Goal: Task Accomplishment & Management: Manage account settings

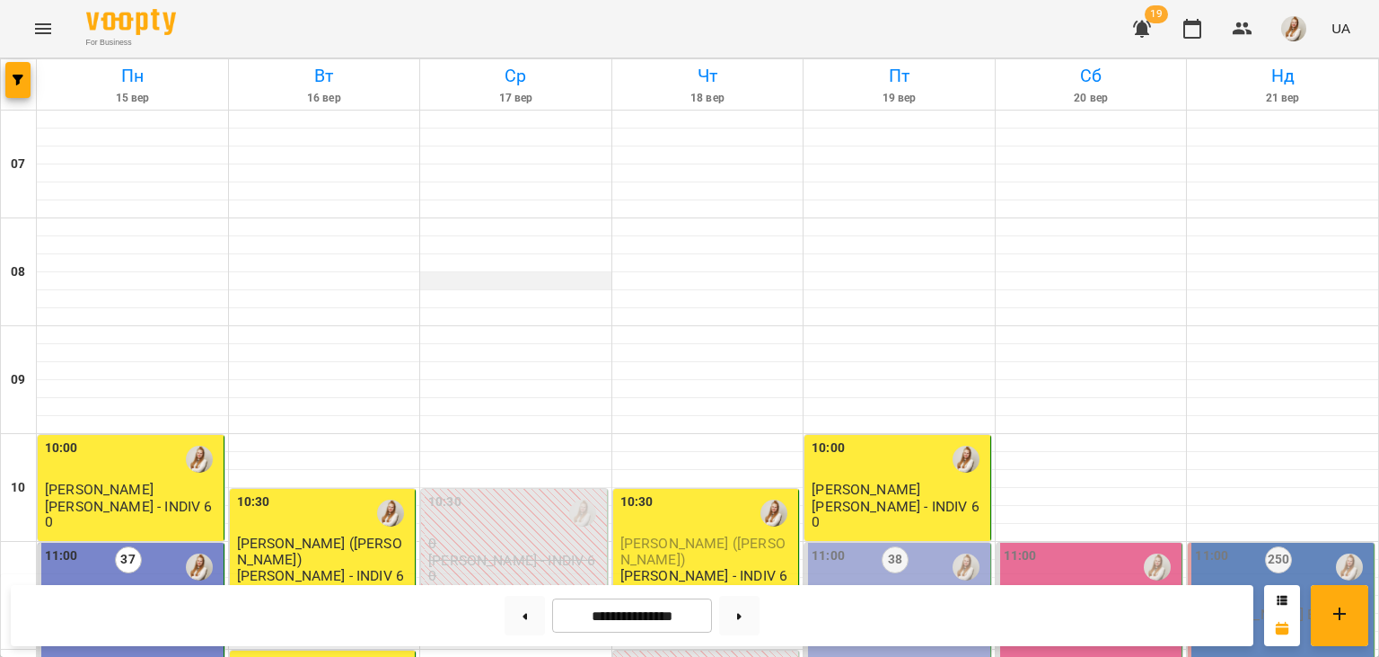
scroll to position [730, 0]
click at [1150, 29] on icon "button" at bounding box center [1143, 29] width 22 height 22
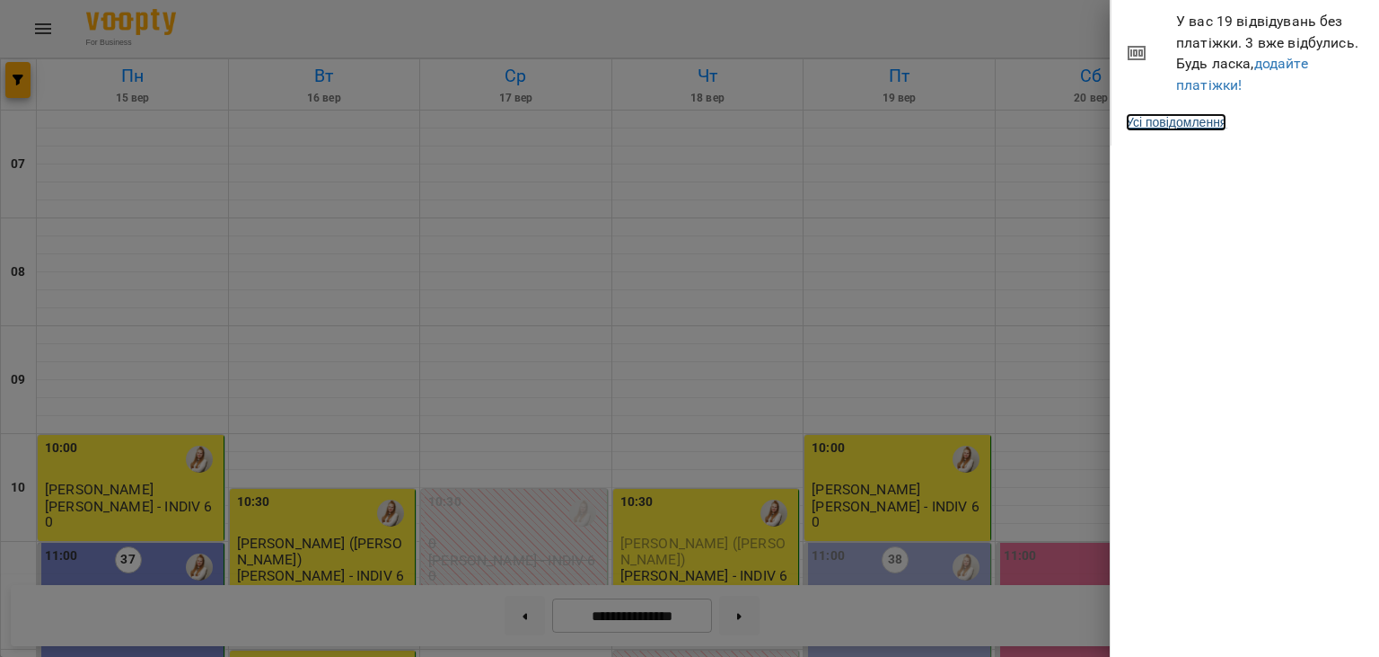
click at [1197, 125] on link "Усі повідомлення" at bounding box center [1176, 122] width 101 height 18
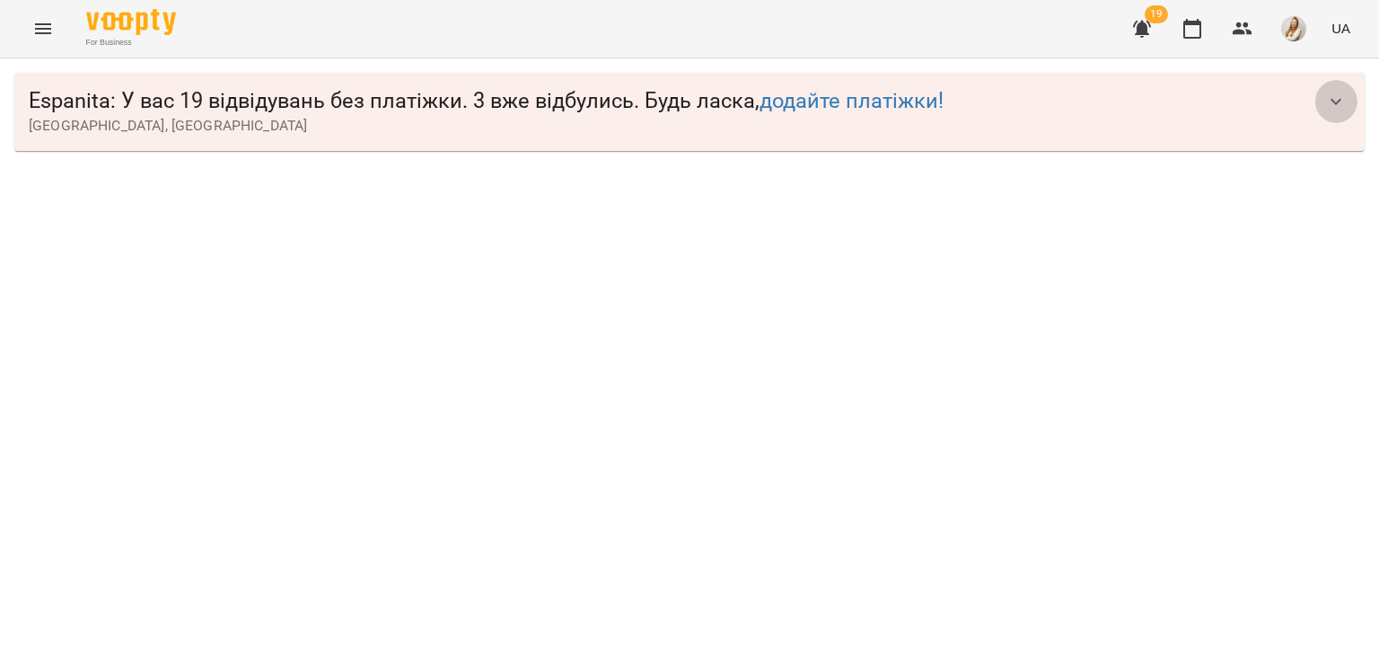
click at [1338, 94] on icon "button" at bounding box center [1337, 102] width 22 height 22
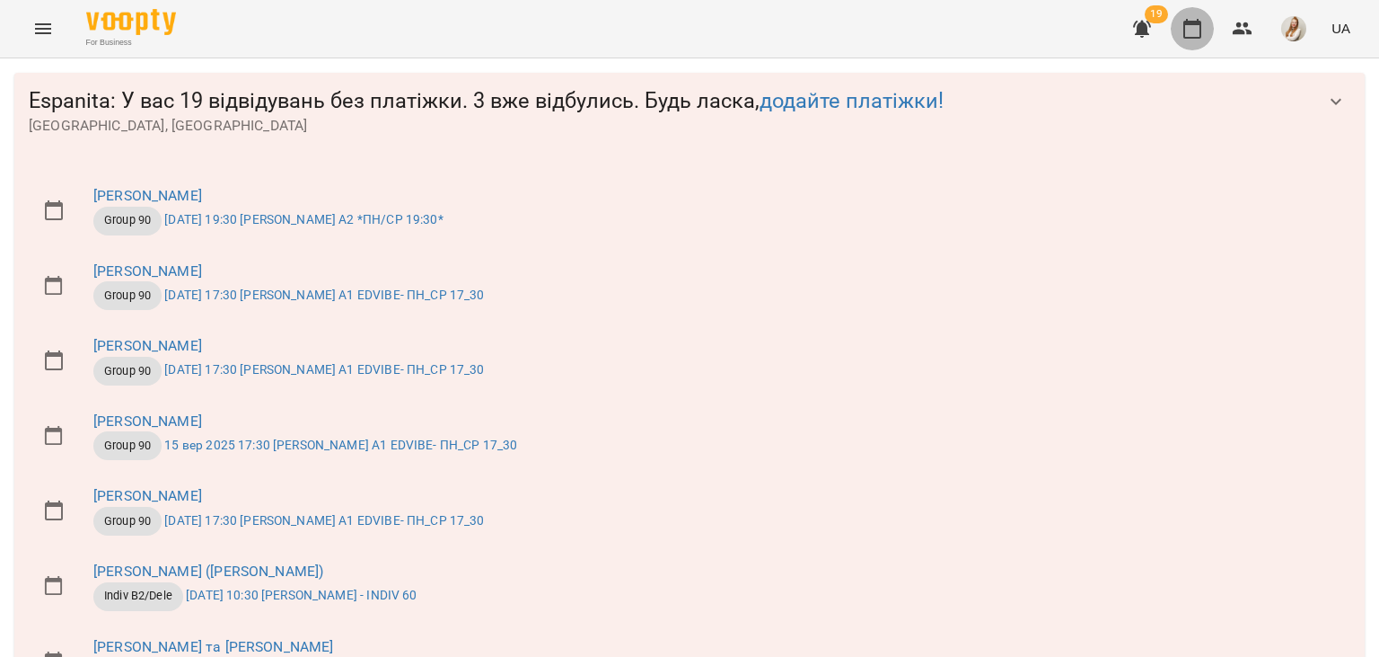
click at [1202, 25] on icon "button" at bounding box center [1193, 29] width 18 height 20
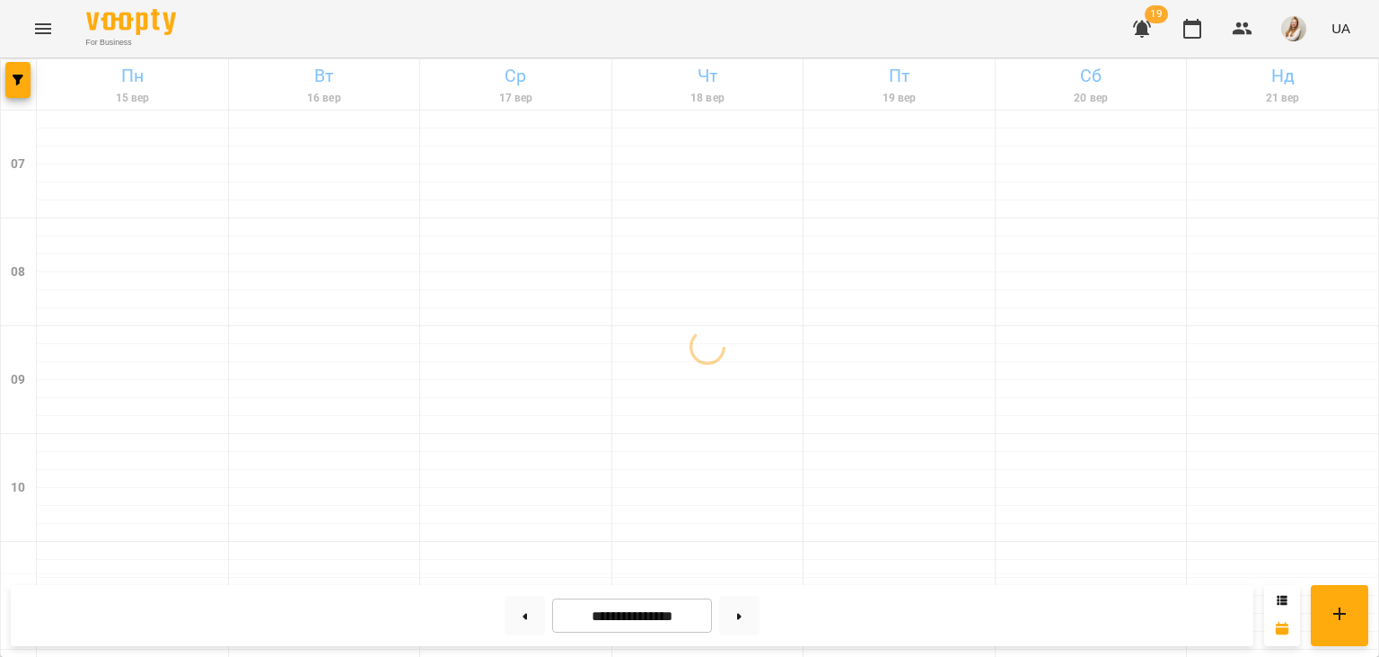
click at [681, 28] on div "For Business 19 UA" at bounding box center [689, 28] width 1379 height 57
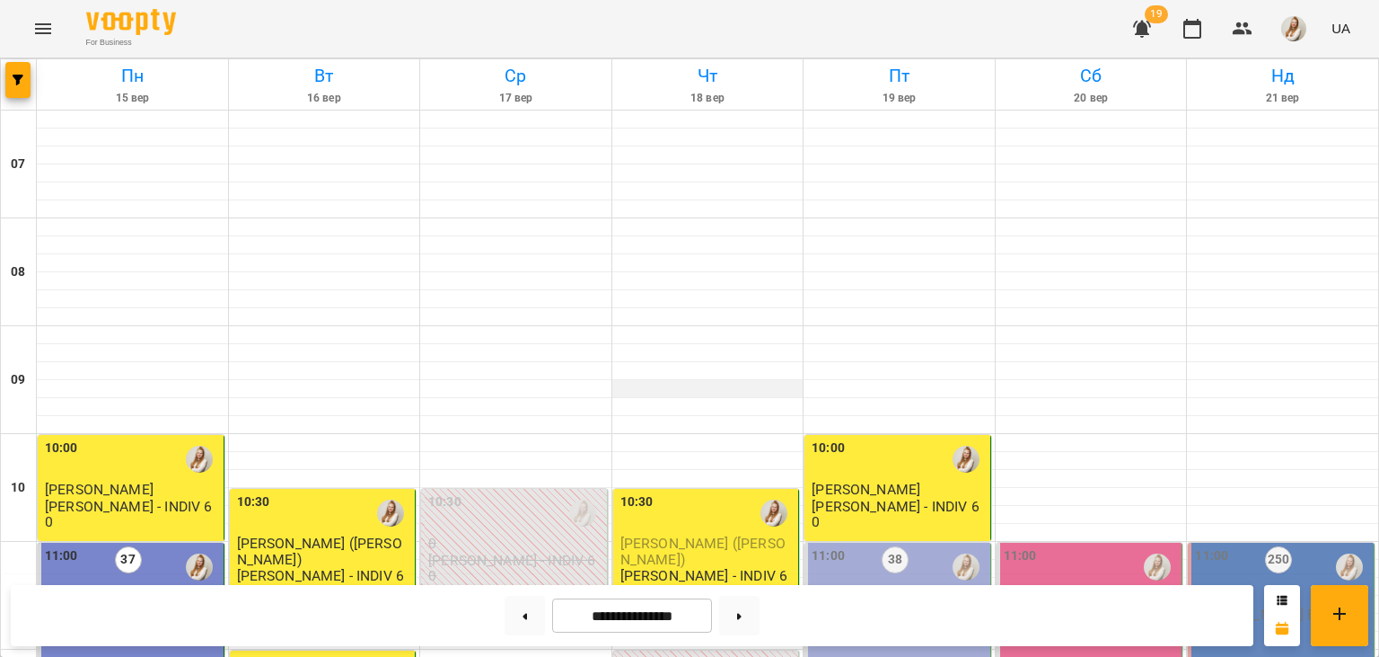
scroll to position [297, 0]
click at [903, 542] on div "11:00 38 7 [PERSON_NAME] В1 *ПН/ПТ 11:00*" at bounding box center [898, 622] width 187 height 160
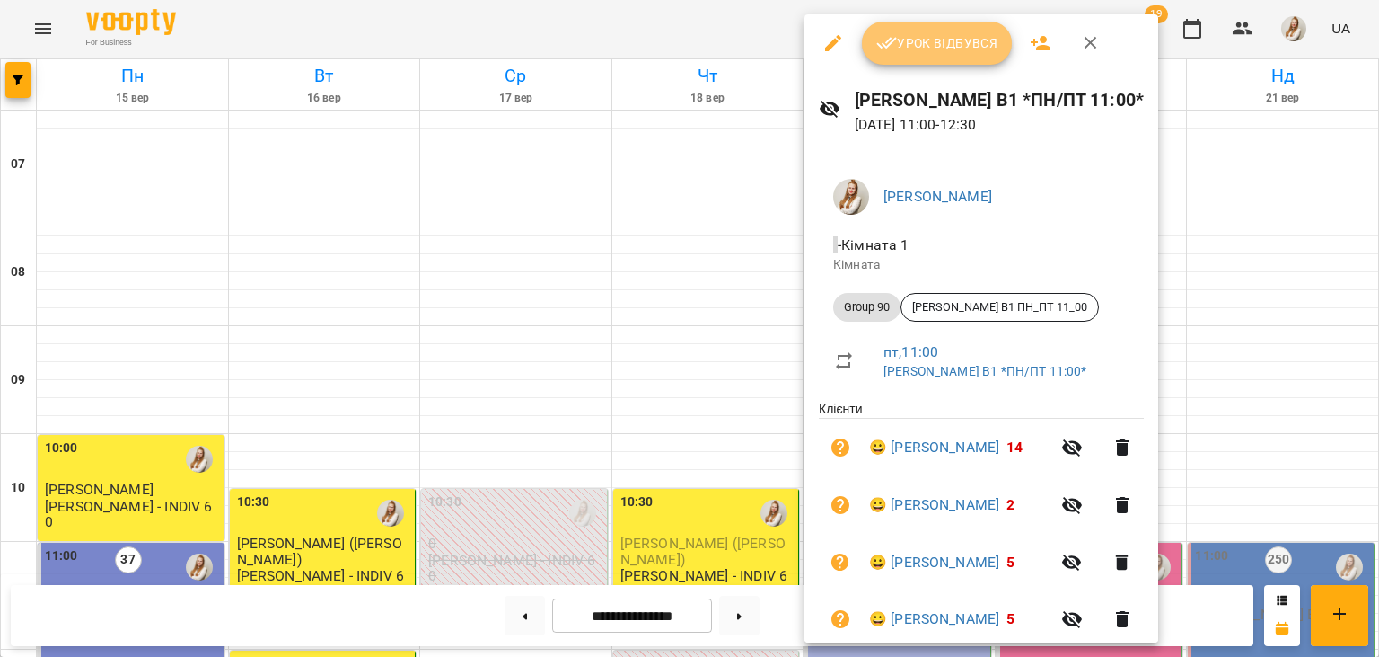
click at [922, 41] on span "Урок відбувся" at bounding box center [938, 43] width 122 height 22
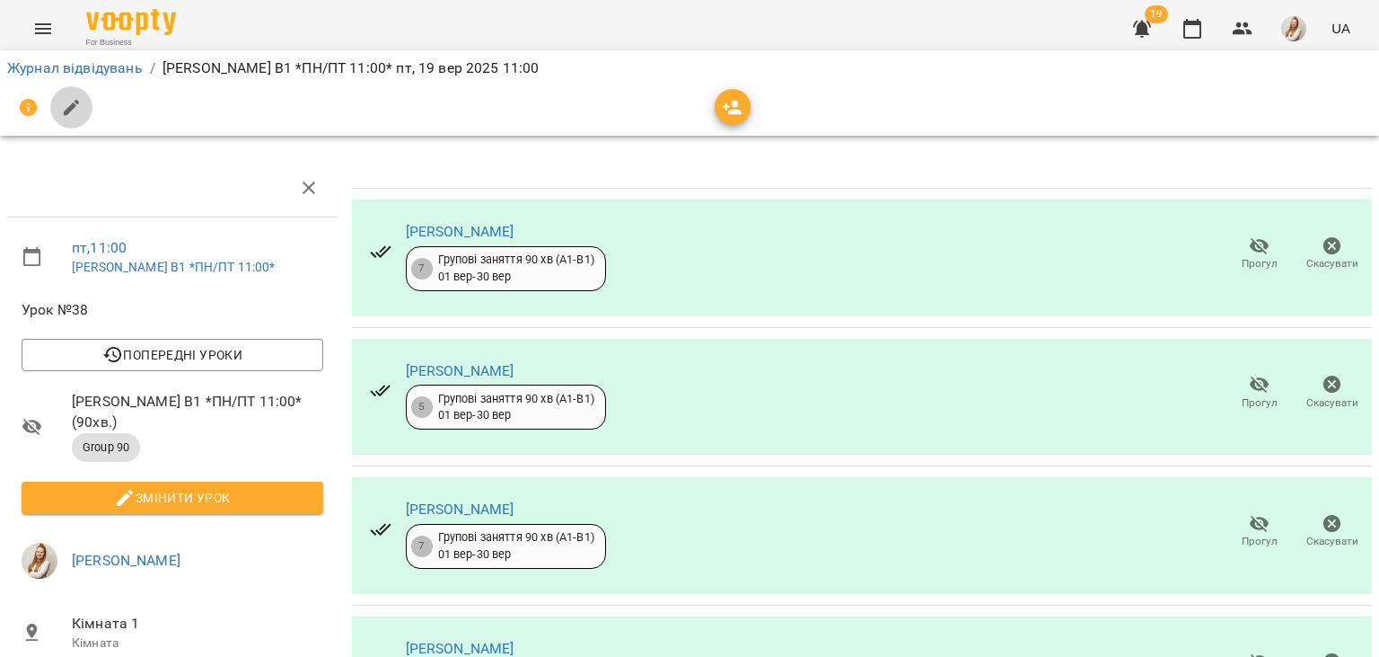
click at [70, 109] on icon "button" at bounding box center [72, 108] width 16 height 16
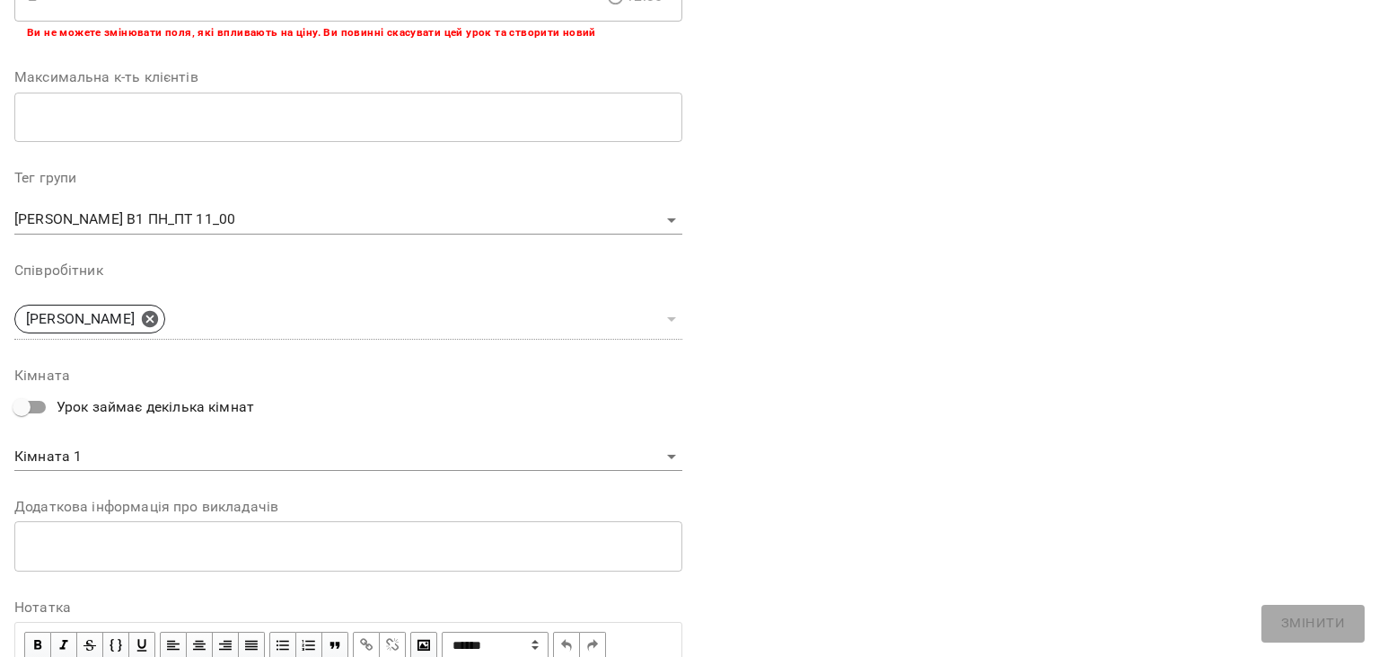
scroll to position [537, 0]
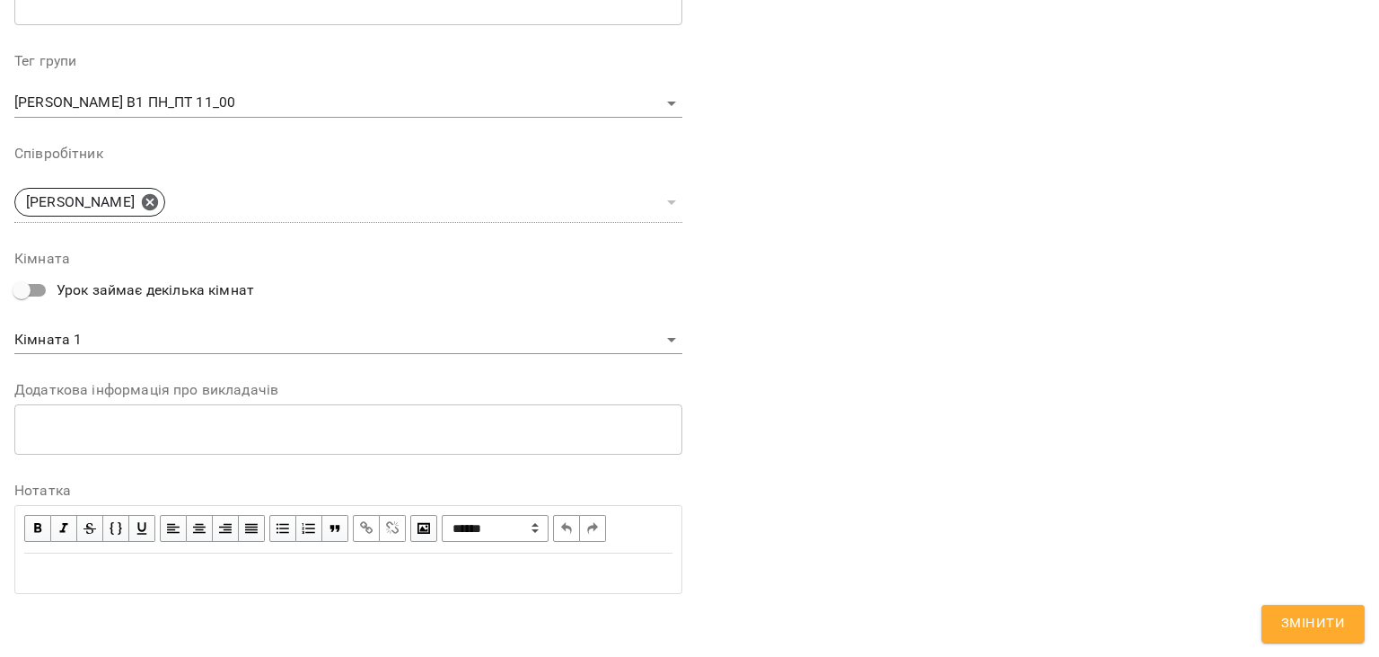
click at [214, 588] on div "Edit text" at bounding box center [348, 573] width 665 height 38
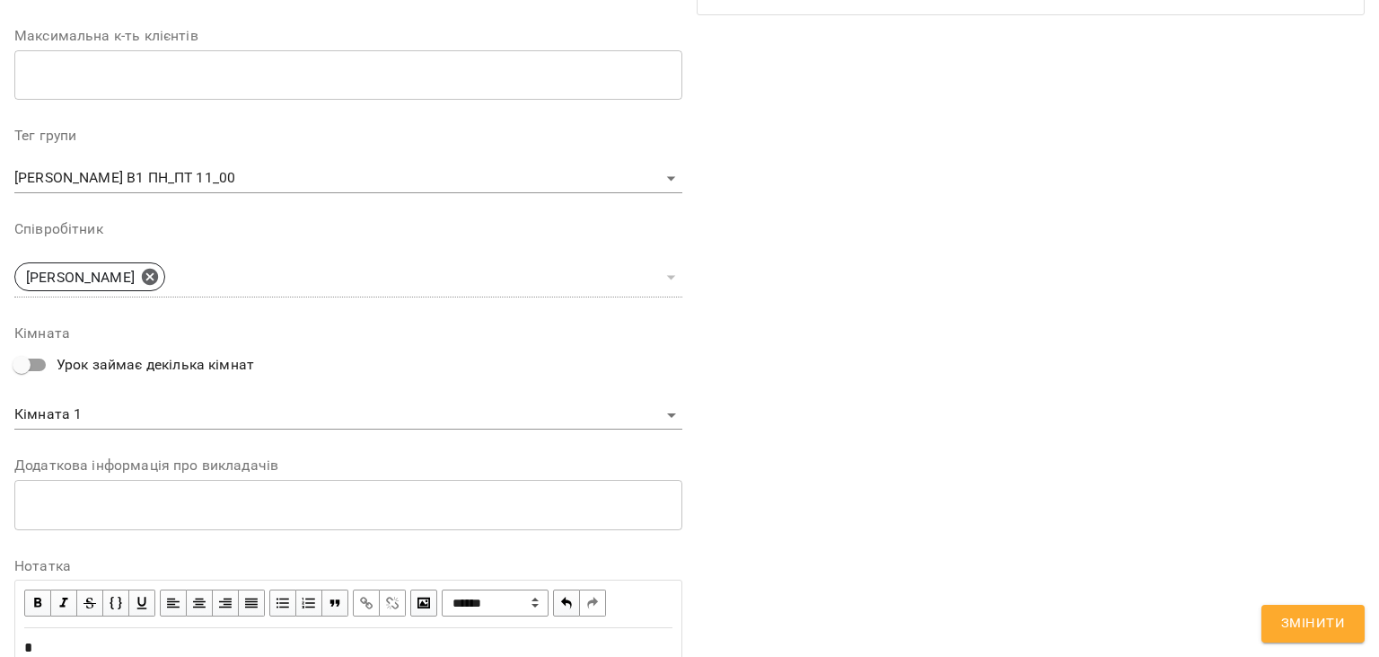
scroll to position [612, 0]
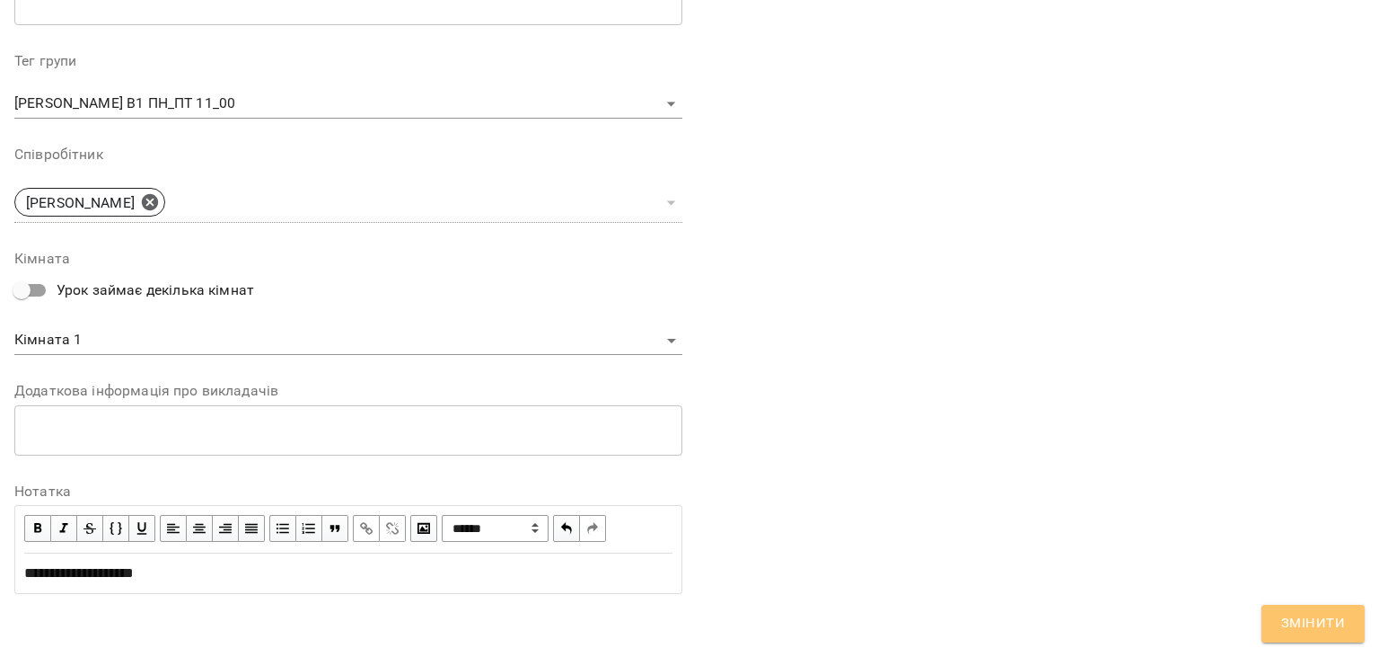
click at [1317, 624] on span "Змінити" at bounding box center [1314, 623] width 64 height 23
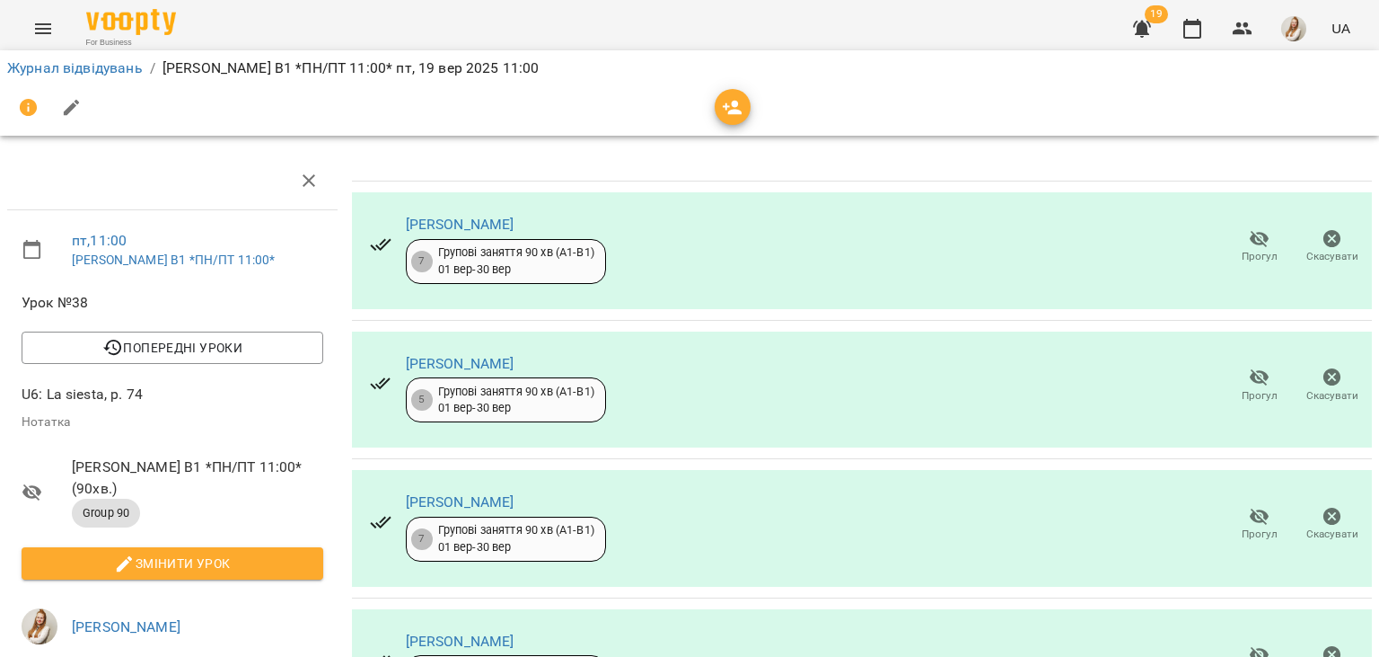
scroll to position [38, 0]
click at [1265, 369] on icon "button" at bounding box center [1260, 377] width 20 height 17
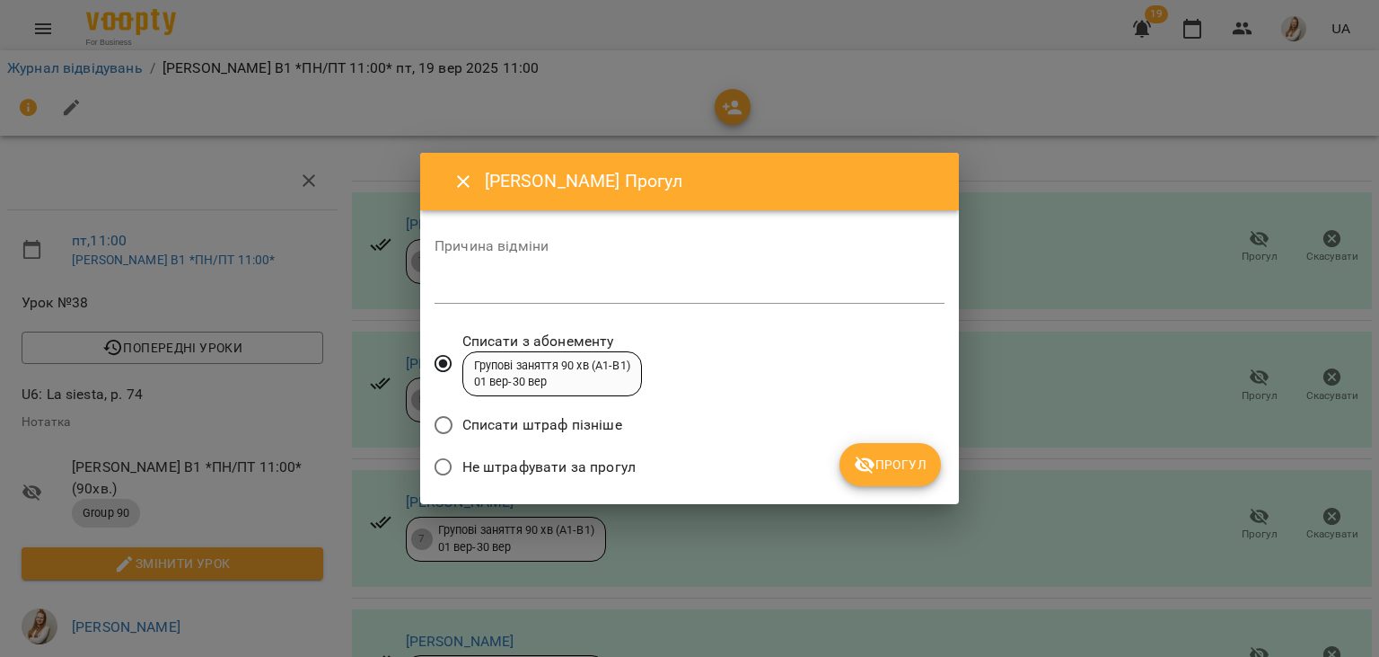
click at [612, 469] on span "Не штрафувати за прогул" at bounding box center [549, 467] width 173 height 22
click at [906, 472] on span "Прогул" at bounding box center [890, 465] width 73 height 22
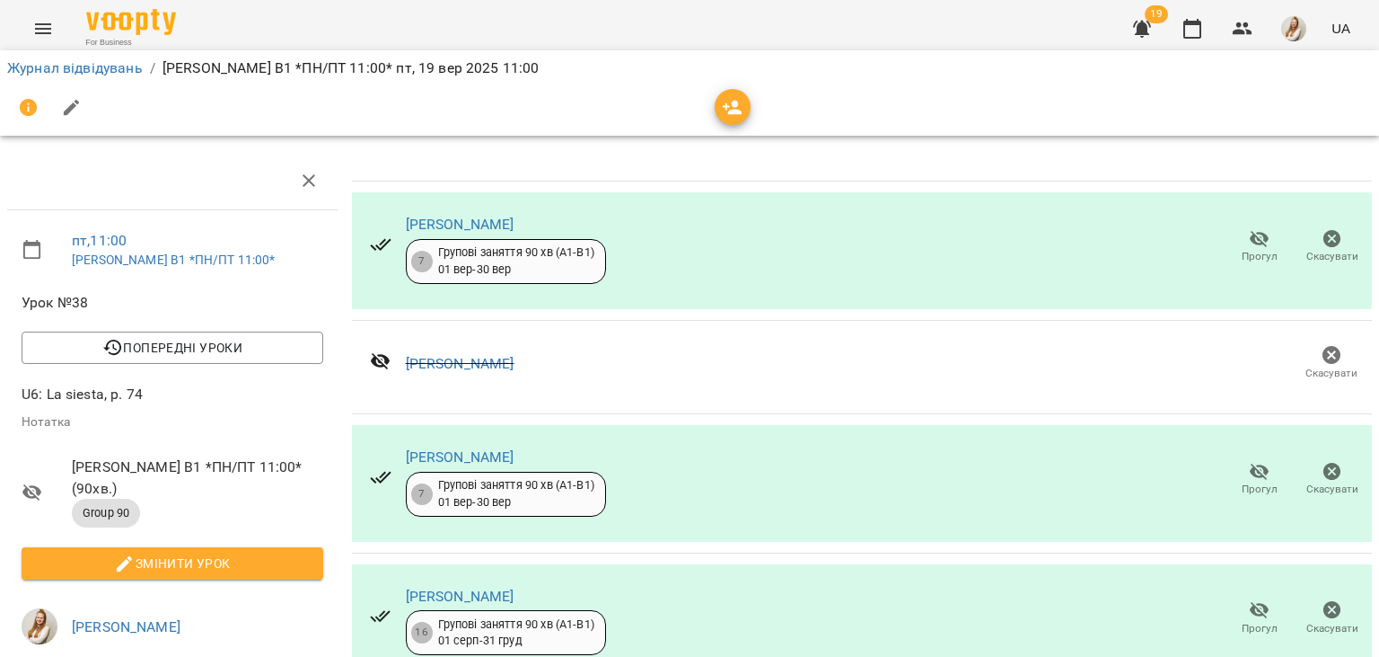
scroll to position [471, 0]
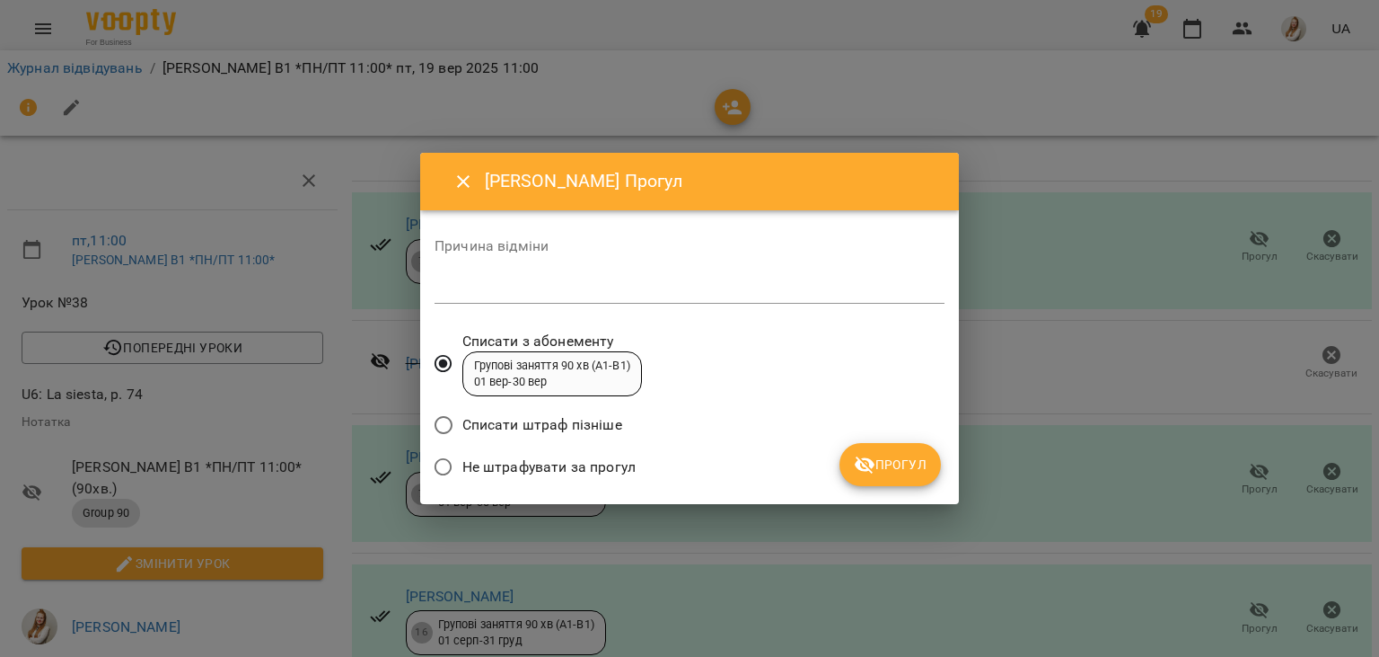
click at [586, 460] on span "Не штрафувати за прогул" at bounding box center [549, 467] width 173 height 22
click at [887, 463] on span "Прогул" at bounding box center [890, 465] width 73 height 22
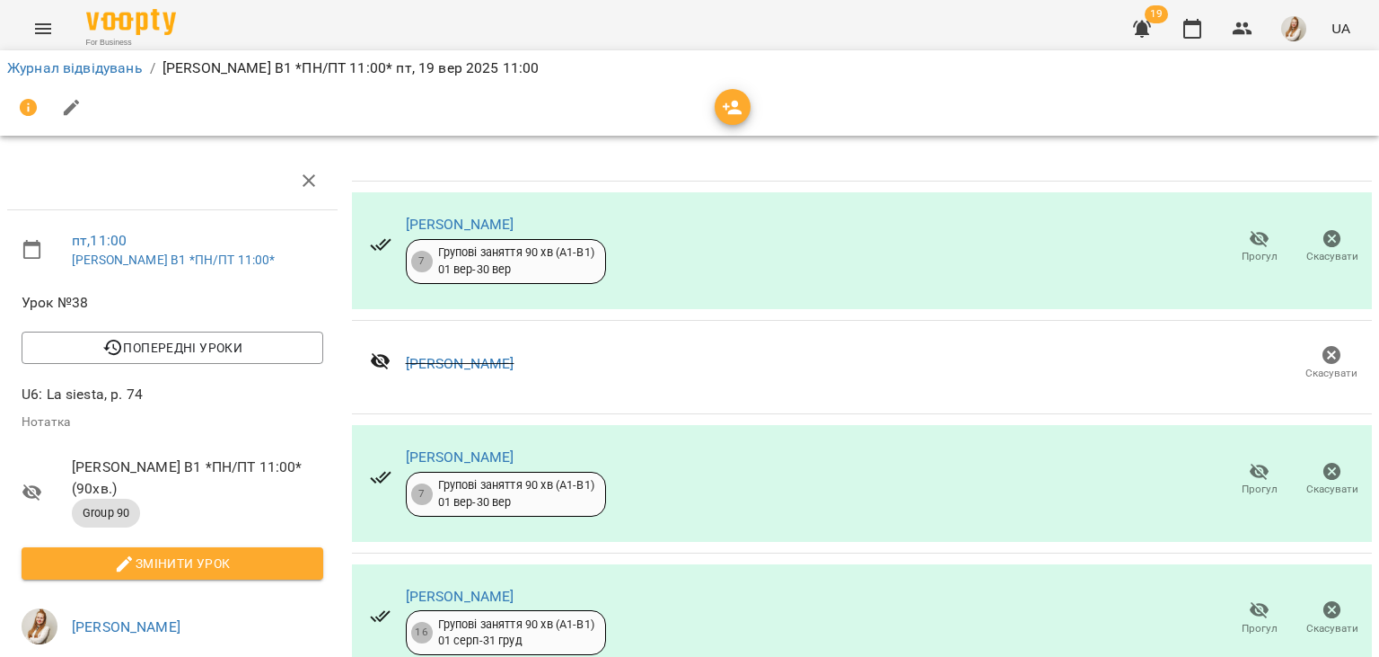
scroll to position [0, 0]
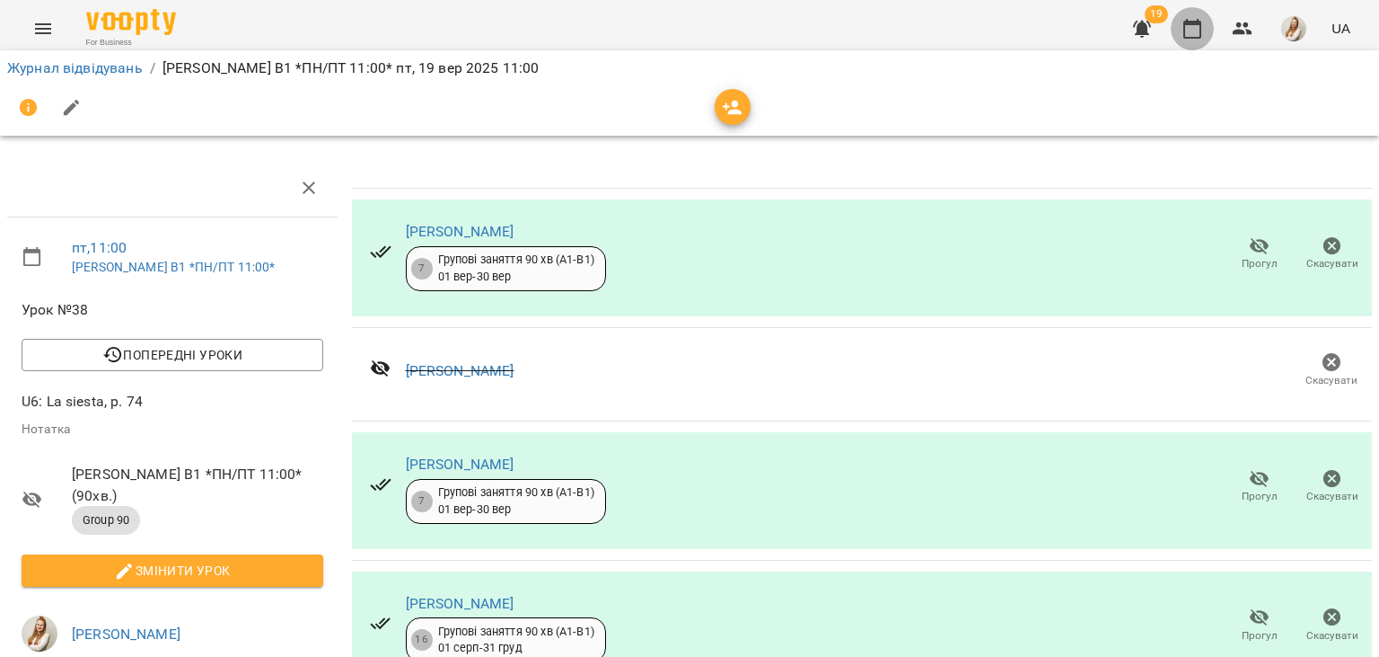
click at [1203, 31] on icon "button" at bounding box center [1193, 29] width 22 height 22
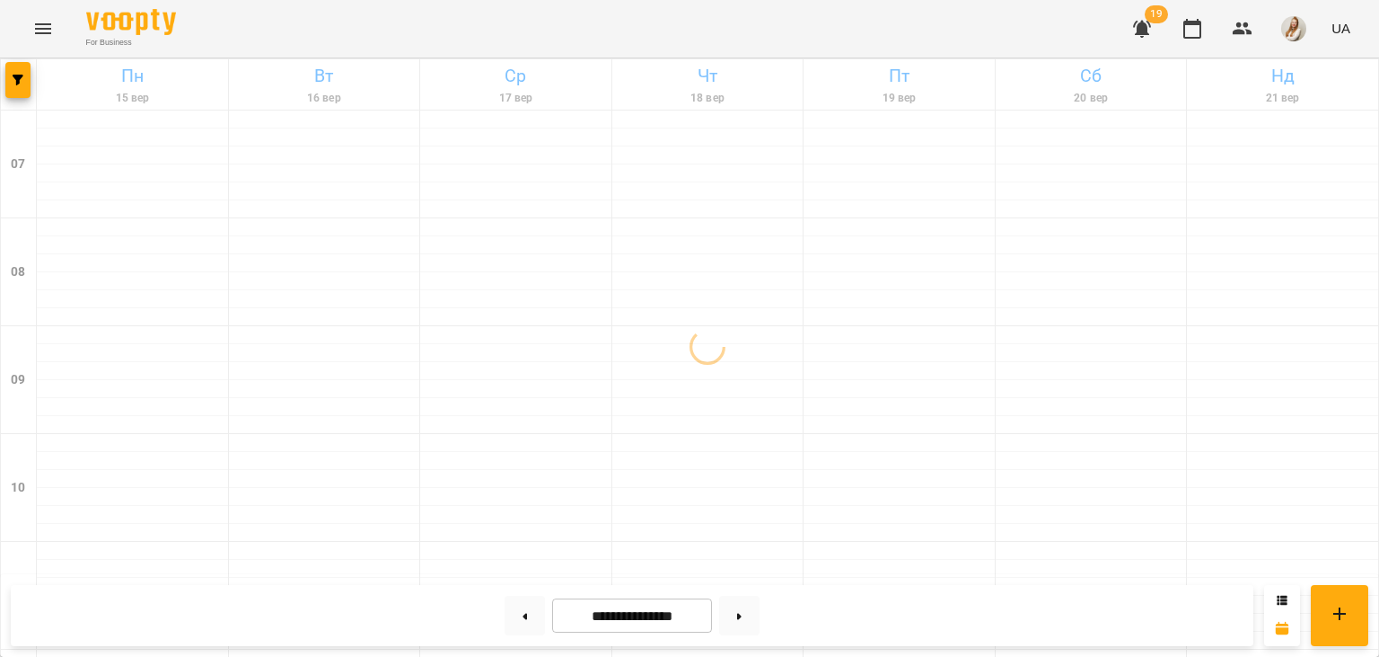
click at [723, 31] on div "For Business 19 UA" at bounding box center [689, 28] width 1379 height 57
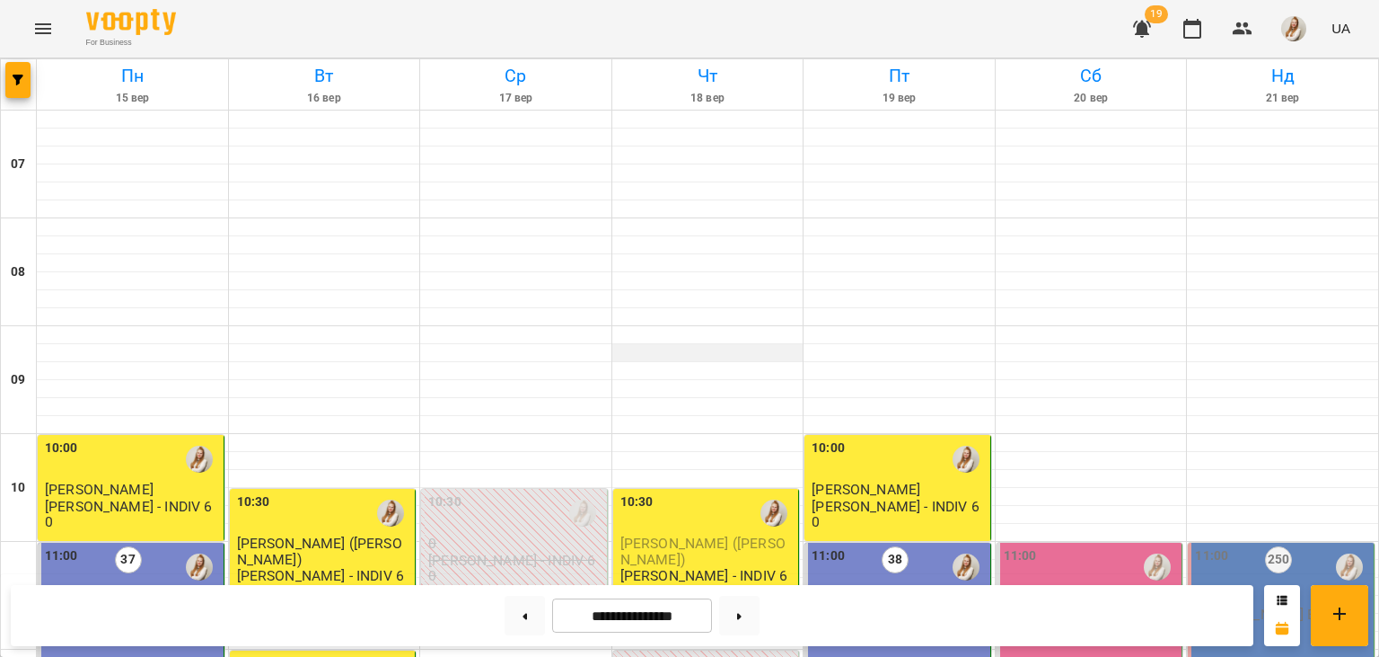
scroll to position [436, 0]
